Goal: Check status: Check status

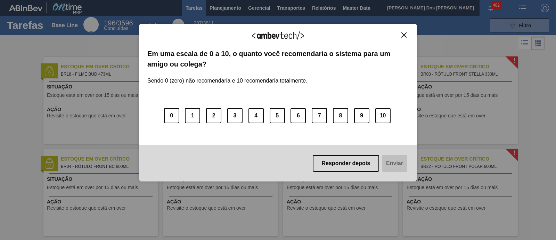
click at [404, 34] on img "Close" at bounding box center [404, 34] width 5 height 5
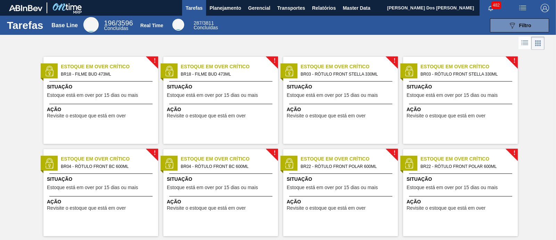
click at [229, 20] on div "089F7B8B-B2A5-4AFE-B5C0-19BA573D28AC Filtro" at bounding box center [388, 25] width 330 height 14
click at [184, 5] on button "Tarefas" at bounding box center [194, 8] width 24 height 16
click at [524, 25] on span "Filtro" at bounding box center [525, 26] width 12 height 6
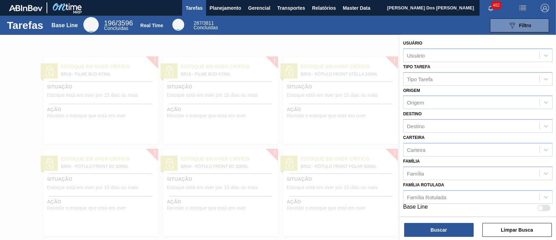
click at [314, 42] on div at bounding box center [278, 155] width 556 height 240
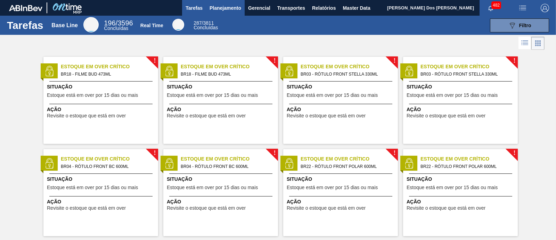
click at [226, 6] on span "Planejamento" at bounding box center [226, 8] width 32 height 8
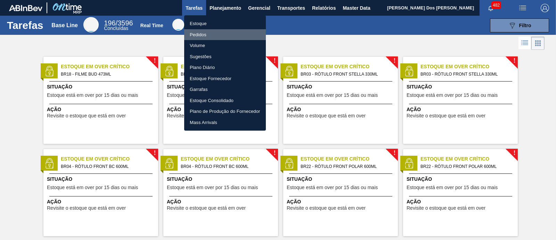
click at [215, 32] on li "Pedidos" at bounding box center [225, 34] width 82 height 11
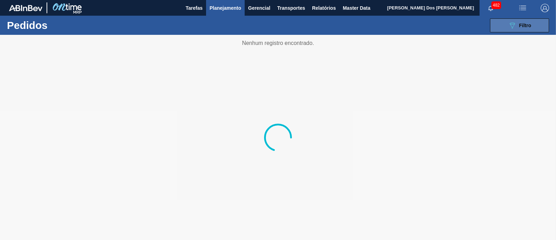
click at [504, 26] on button "089F7B8B-B2A5-4AFE-B5C0-19BA573D28AC Filtro" at bounding box center [519, 25] width 59 height 14
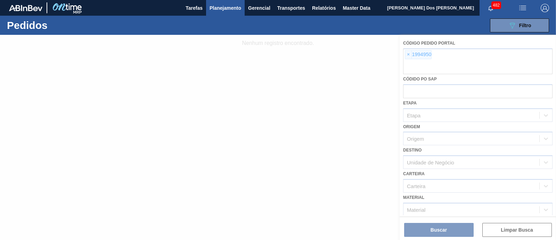
click at [408, 56] on div at bounding box center [278, 137] width 556 height 205
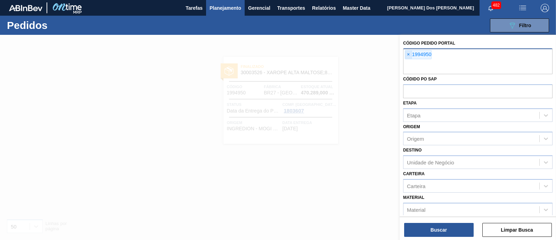
click at [408, 57] on span "×" at bounding box center [408, 54] width 7 height 8
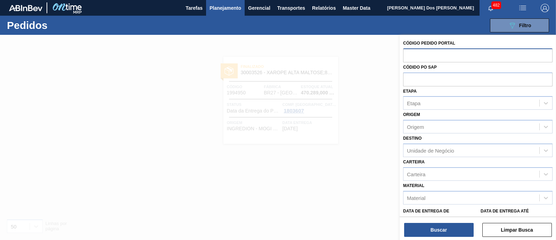
click at [432, 58] on input "text" at bounding box center [478, 54] width 150 height 13
paste input "1924215"
type input "1924215"
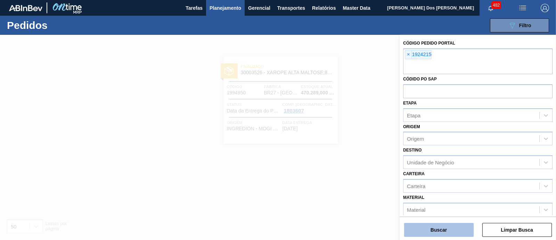
click at [443, 232] on button "Buscar" at bounding box center [439, 230] width 70 height 14
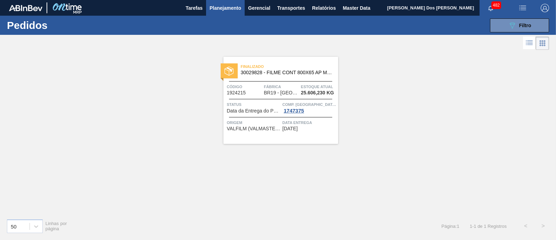
click at [283, 119] on span "Data entrega" at bounding box center [310, 122] width 54 height 7
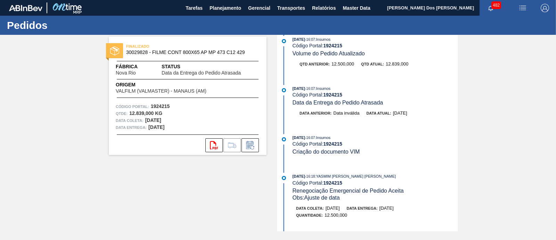
scroll to position [739, 0]
